Goal: Transaction & Acquisition: Purchase product/service

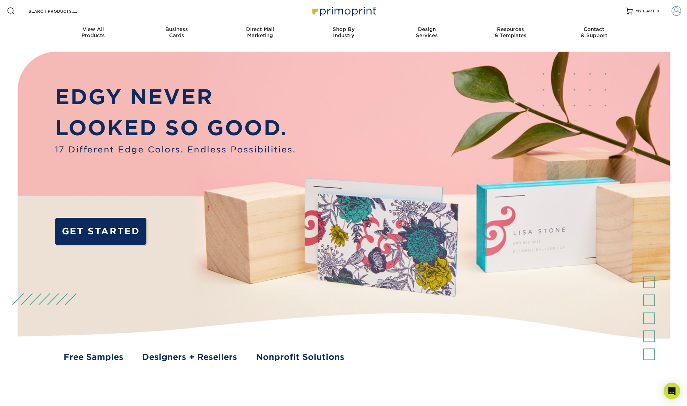
click at [679, 9] on span at bounding box center [677, 11] width 10 height 10
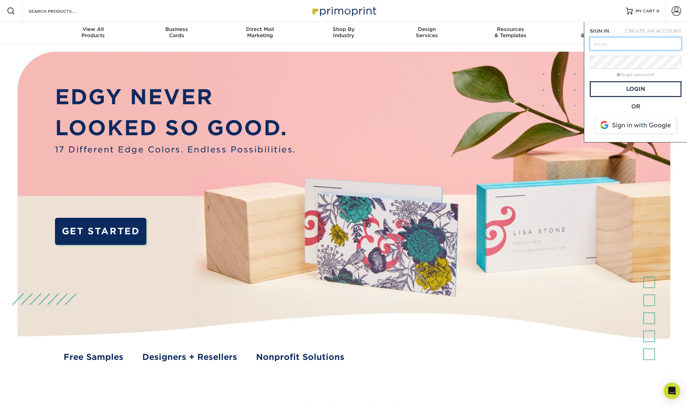
type input "ayesha@ncessentials.com"
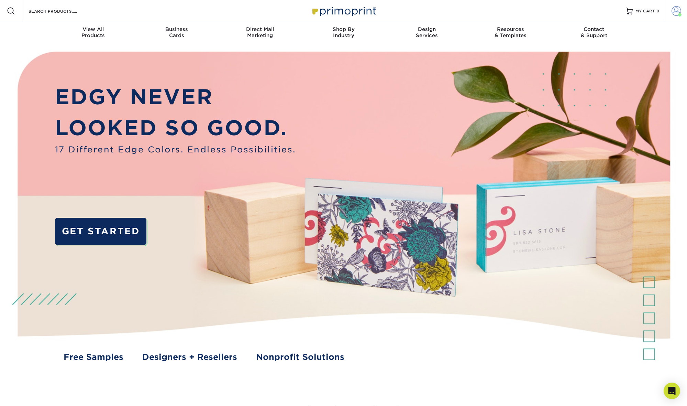
click at [677, 13] on span at bounding box center [677, 11] width 10 height 10
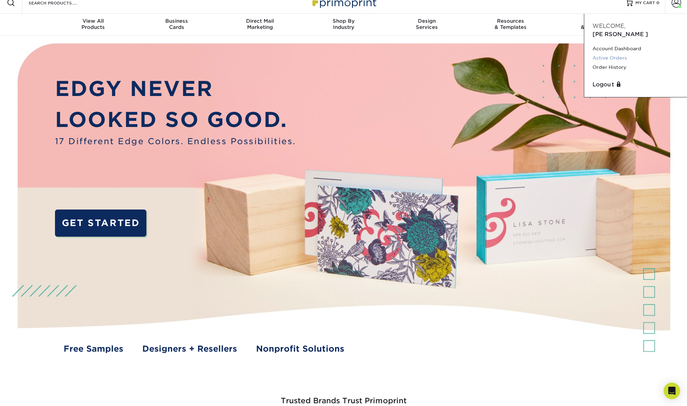
scroll to position [12, 0]
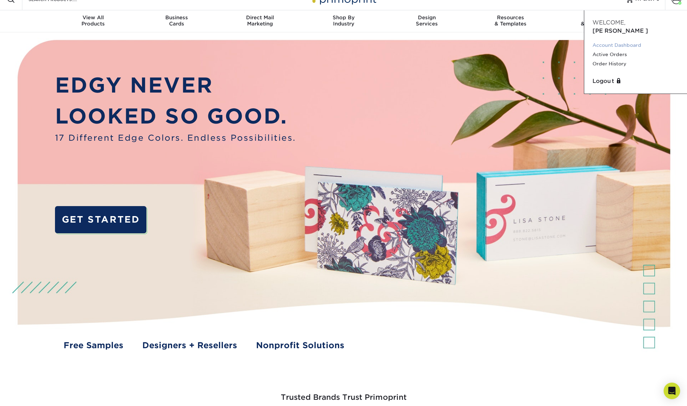
click at [615, 41] on link "Account Dashboard" at bounding box center [636, 45] width 86 height 9
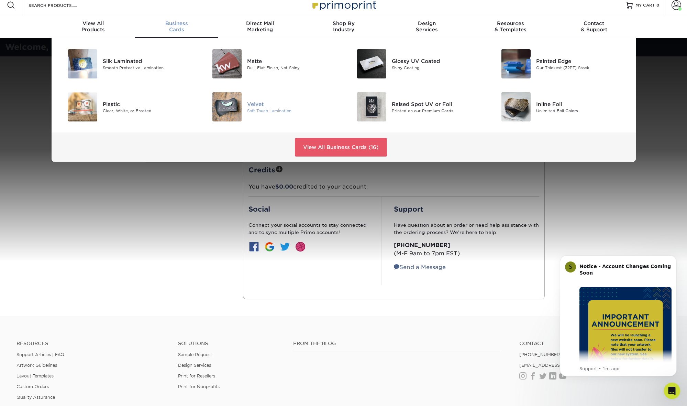
scroll to position [6, 0]
click at [256, 105] on div "Velvet" at bounding box center [292, 104] width 91 height 8
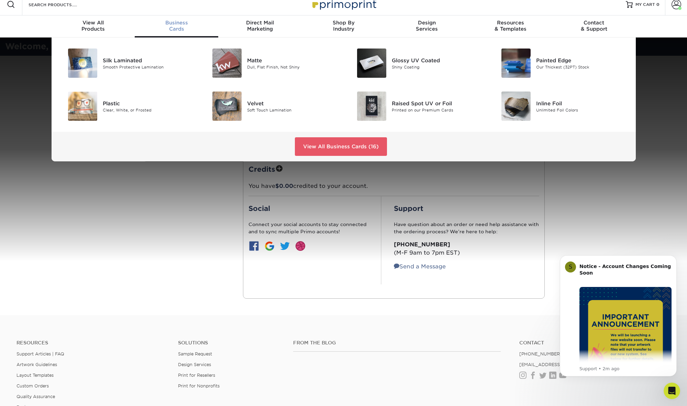
click at [177, 25] on span "Business" at bounding box center [177, 23] width 84 height 6
click at [383, 60] on img at bounding box center [371, 62] width 29 height 29
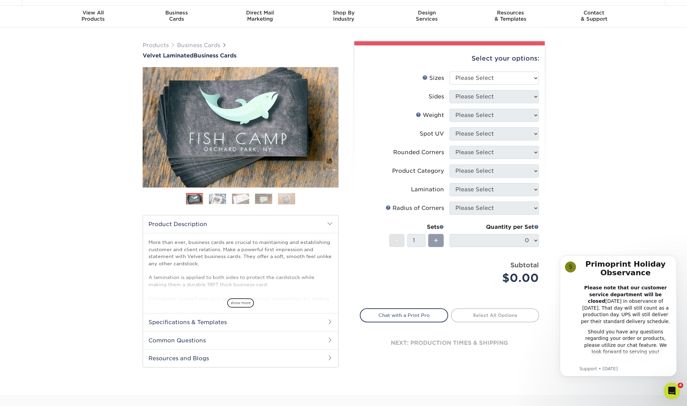
scroll to position [18, 0]
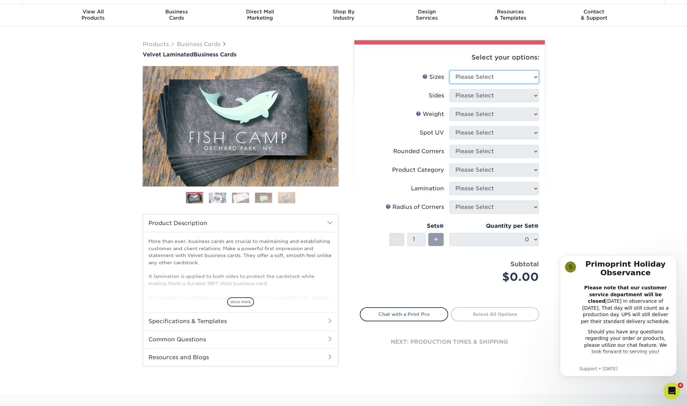
select select "2.00x3.50"
select select "13abbda7-1d64-4f25-8bb2-c179b224825d"
select select "16PT"
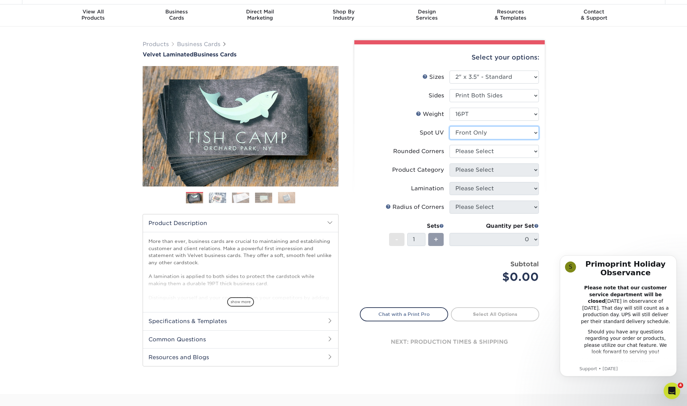
select select "0"
select select "7672df9e-0e0a-464d-8e1f-920c575e4da3"
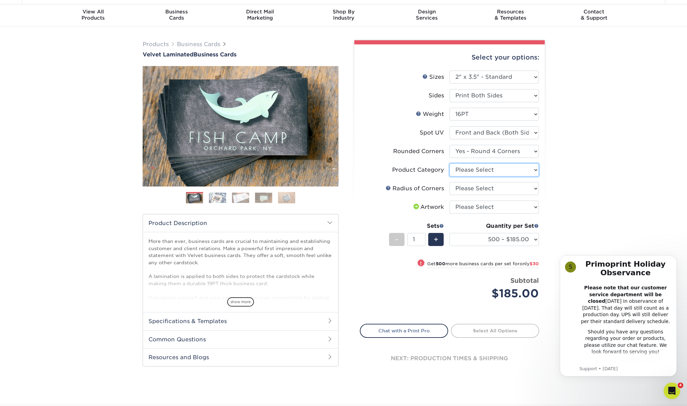
select select "3b5148f1-0588-4f88-a218-97bcfdce65c1"
select select "589680c7-ee9a-431b-9d12-d7aeb1386a97"
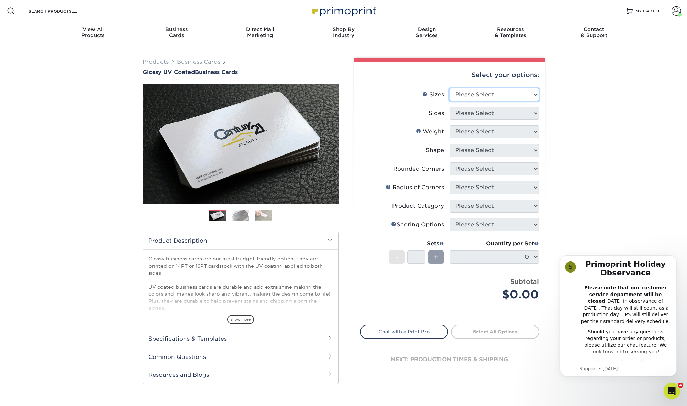
select select "2.00x3.50"
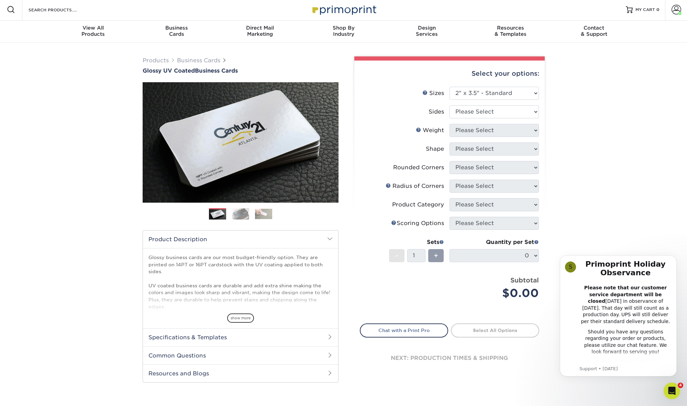
scroll to position [1, 0]
select select "13abbda7-1d64-4f25-8bb2-c179b224825d"
select select "16PT"
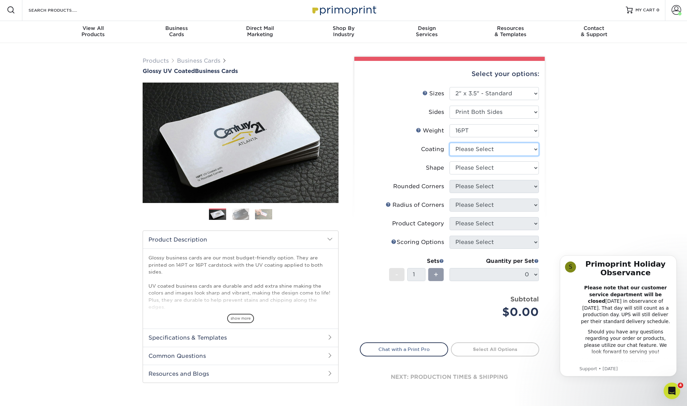
select select "ae367451-b2b8-45df-a344-0f05b6a12993"
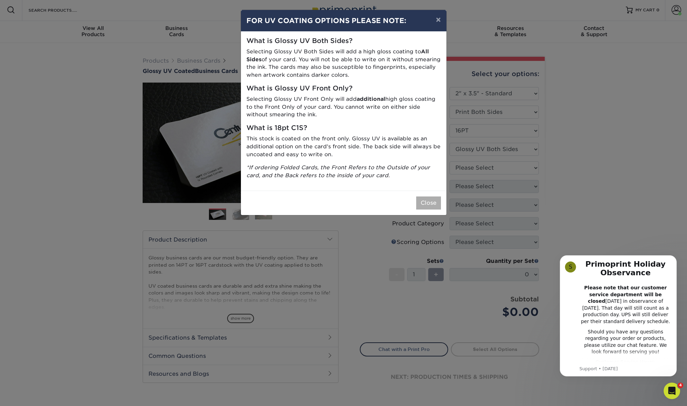
click at [428, 198] on button "Close" at bounding box center [428, 202] width 25 height 13
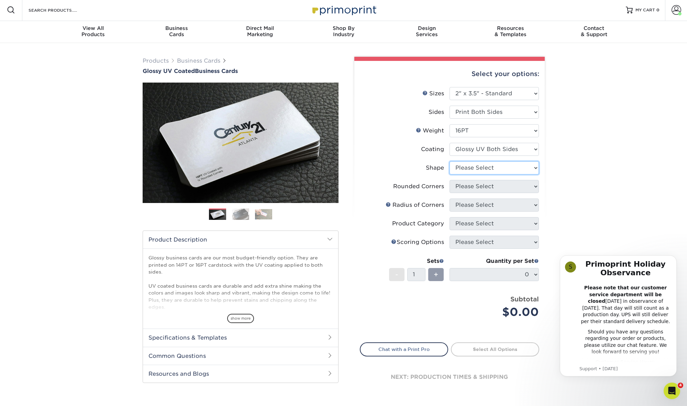
select select "standard"
select select "0"
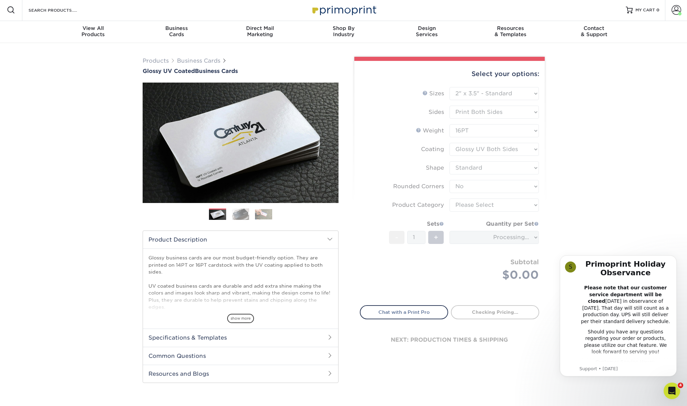
click at [474, 188] on form "Sizes Help Sizes Please Select 1.5" x 3.5" - Mini 1.75" x 3.5" - Mini 2" x 2" -…" at bounding box center [449, 192] width 179 height 210
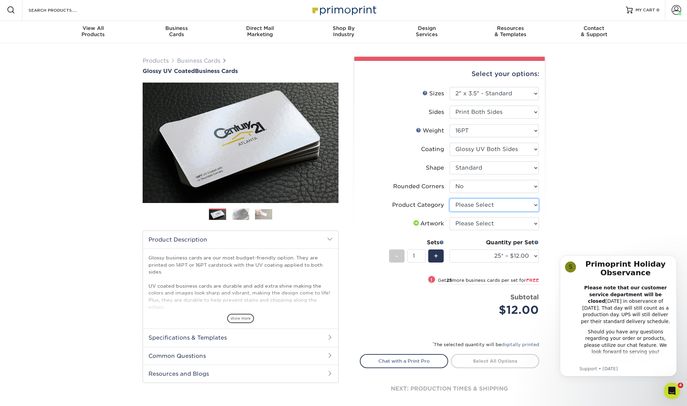
select select "3b5148f1-0588-4f88-a218-97bcfdce65c1"
select select "upload"
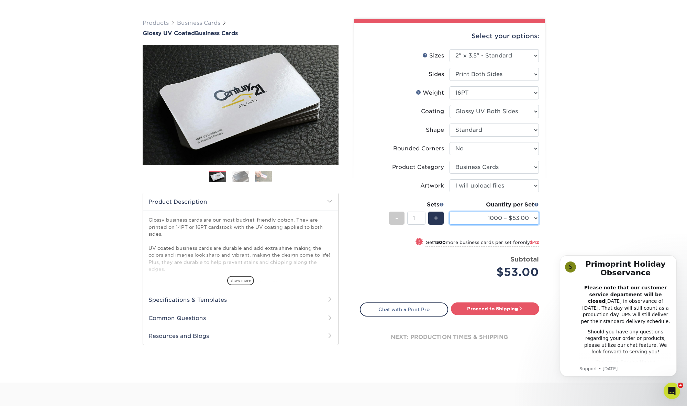
scroll to position [40, 0]
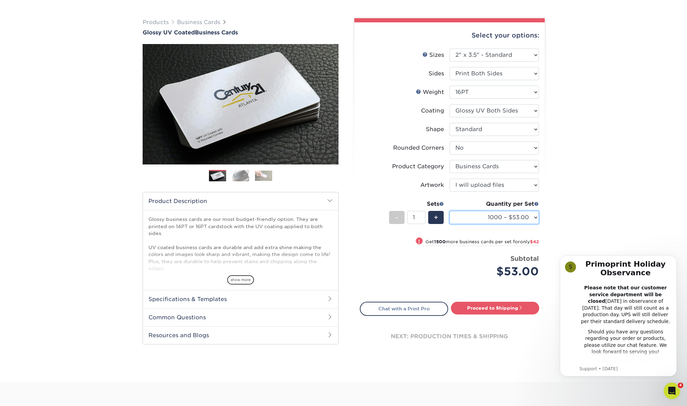
select select "500 – $42.00"
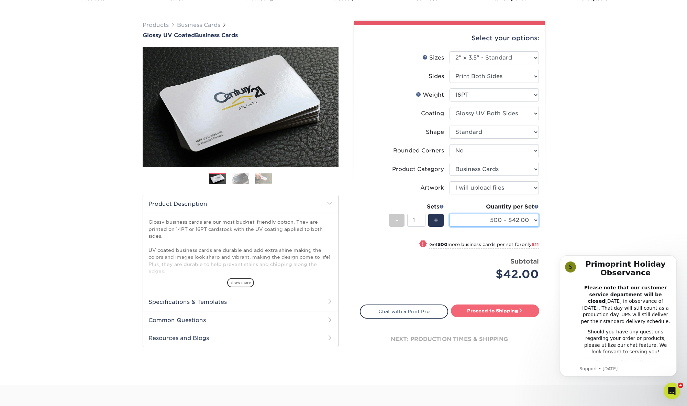
scroll to position [36, 0]
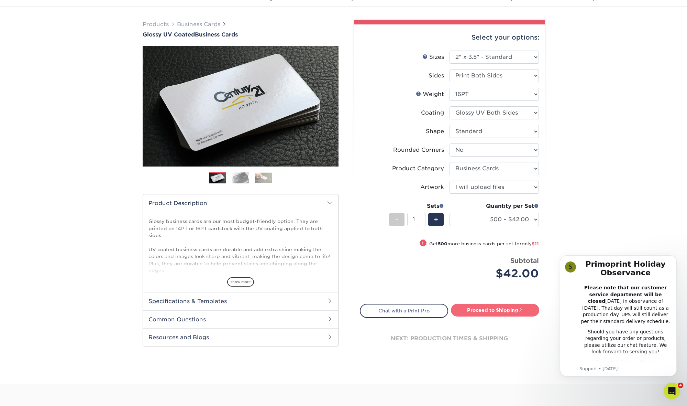
click at [483, 309] on link "Proceed to Shipping" at bounding box center [495, 309] width 88 height 12
type input "Set 1"
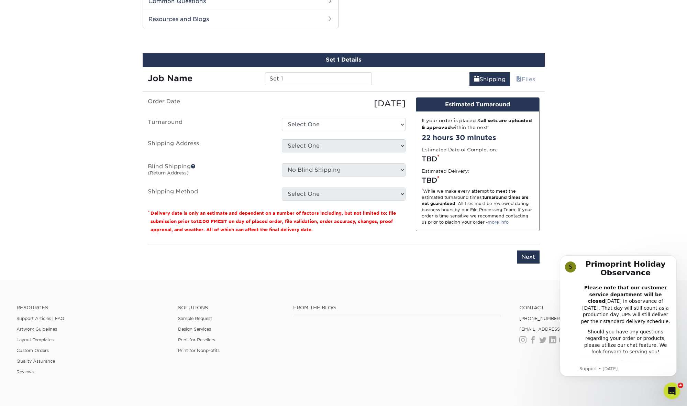
scroll to position [355, 0]
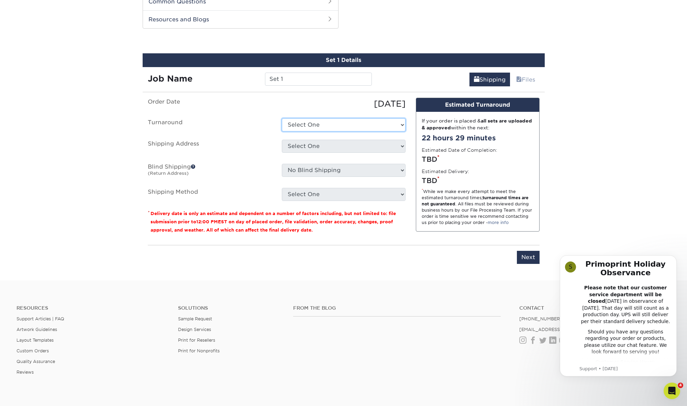
select select "9ebc2889-b7ff-45b8-8d3b-bb5a09736017"
select select "281938"
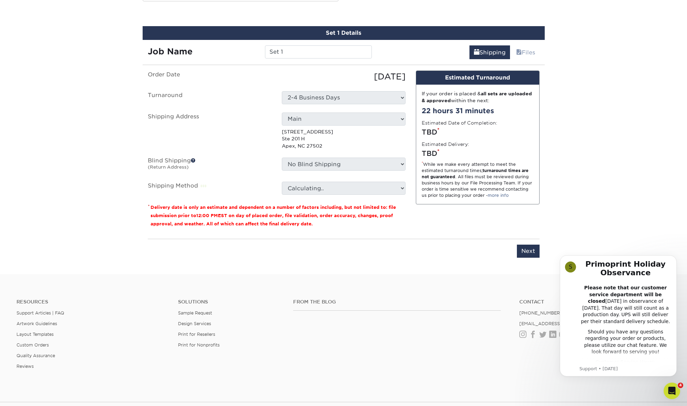
scroll to position [382, 0]
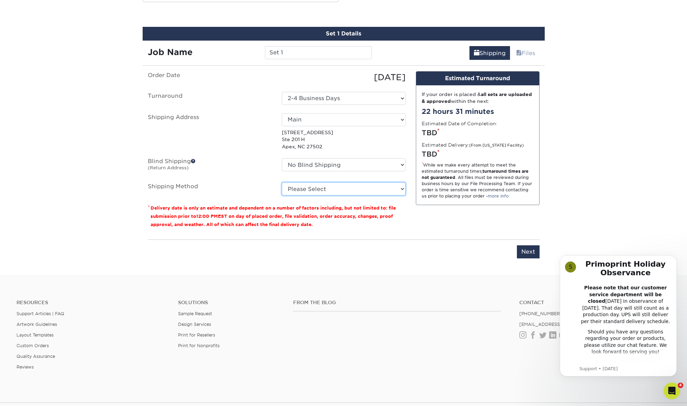
select select "03"
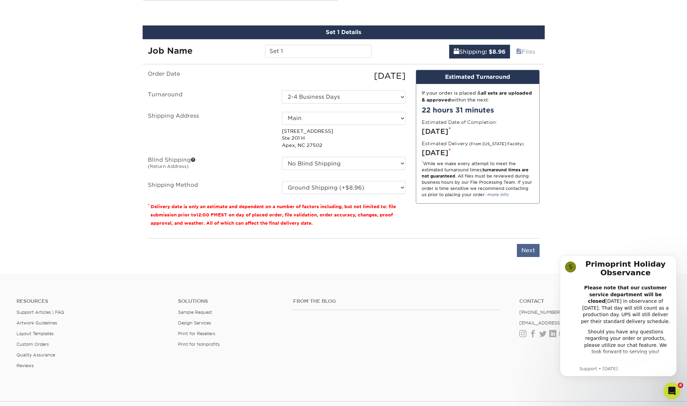
scroll to position [380, 0]
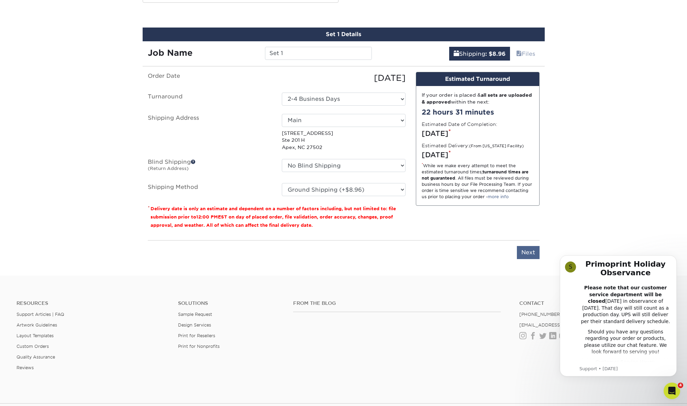
click at [524, 249] on input "Next" at bounding box center [528, 252] width 23 height 13
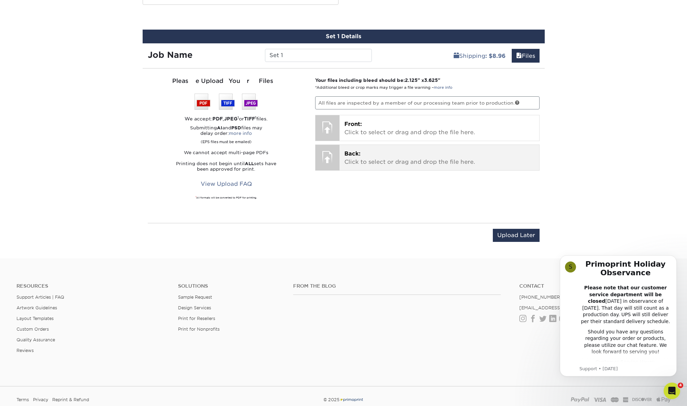
scroll to position [385, 0]
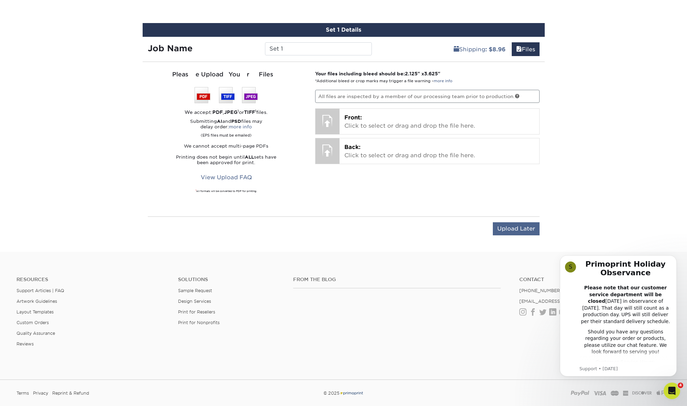
click at [516, 225] on input "Upload Later" at bounding box center [516, 228] width 47 height 13
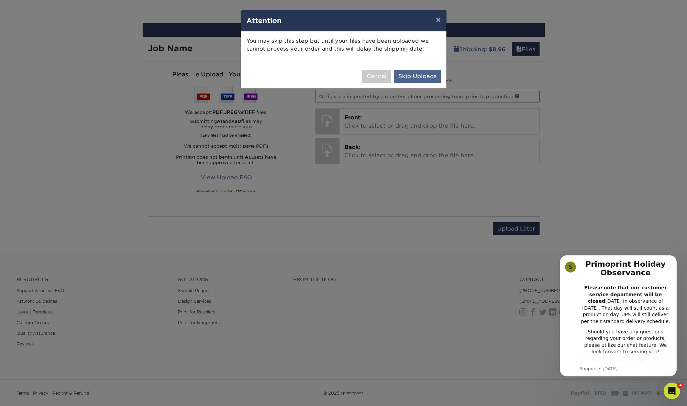
click at [404, 76] on button "Skip Uploads" at bounding box center [417, 76] width 47 height 13
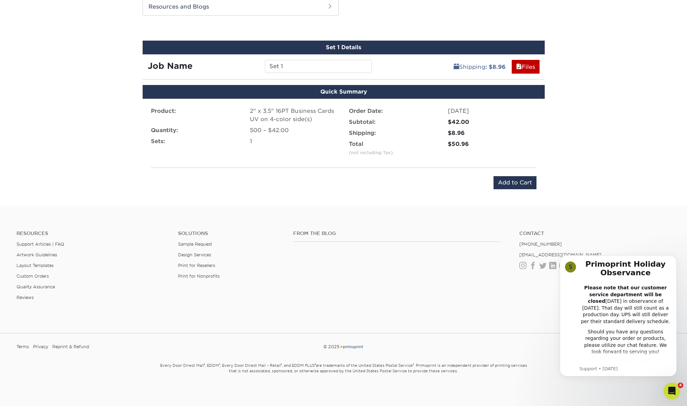
scroll to position [368, 0]
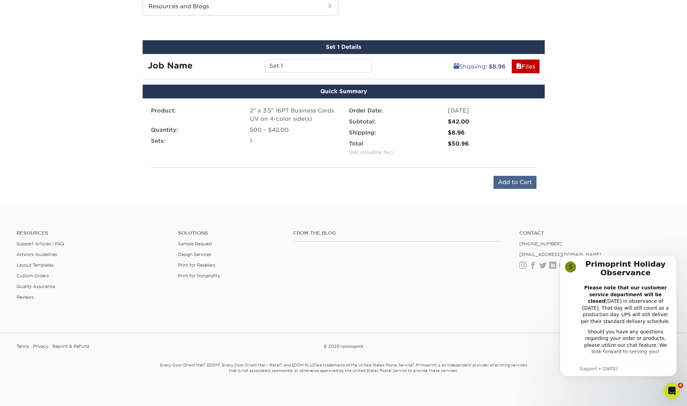
click at [515, 180] on input "Add to Cart" at bounding box center [515, 182] width 43 height 13
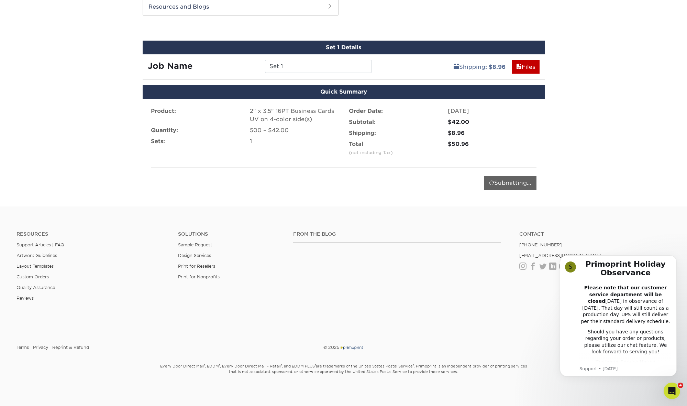
scroll to position [369, 0]
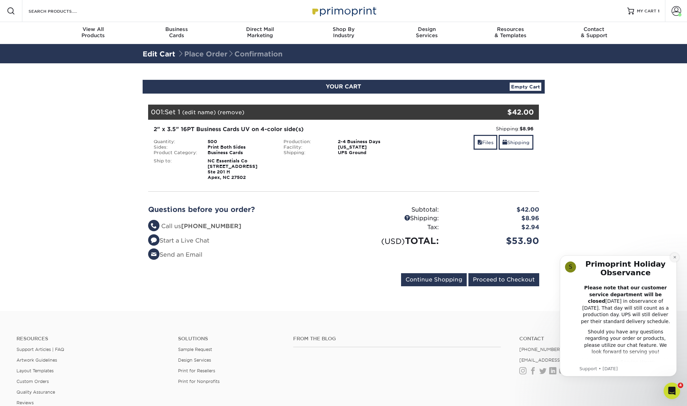
click at [674, 258] on icon "Dismiss notification" at bounding box center [675, 257] width 4 height 4
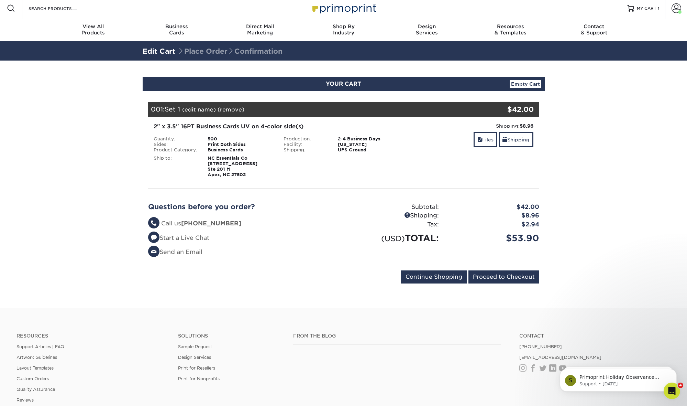
scroll to position [4, 0]
